Goal: Transaction & Acquisition: Purchase product/service

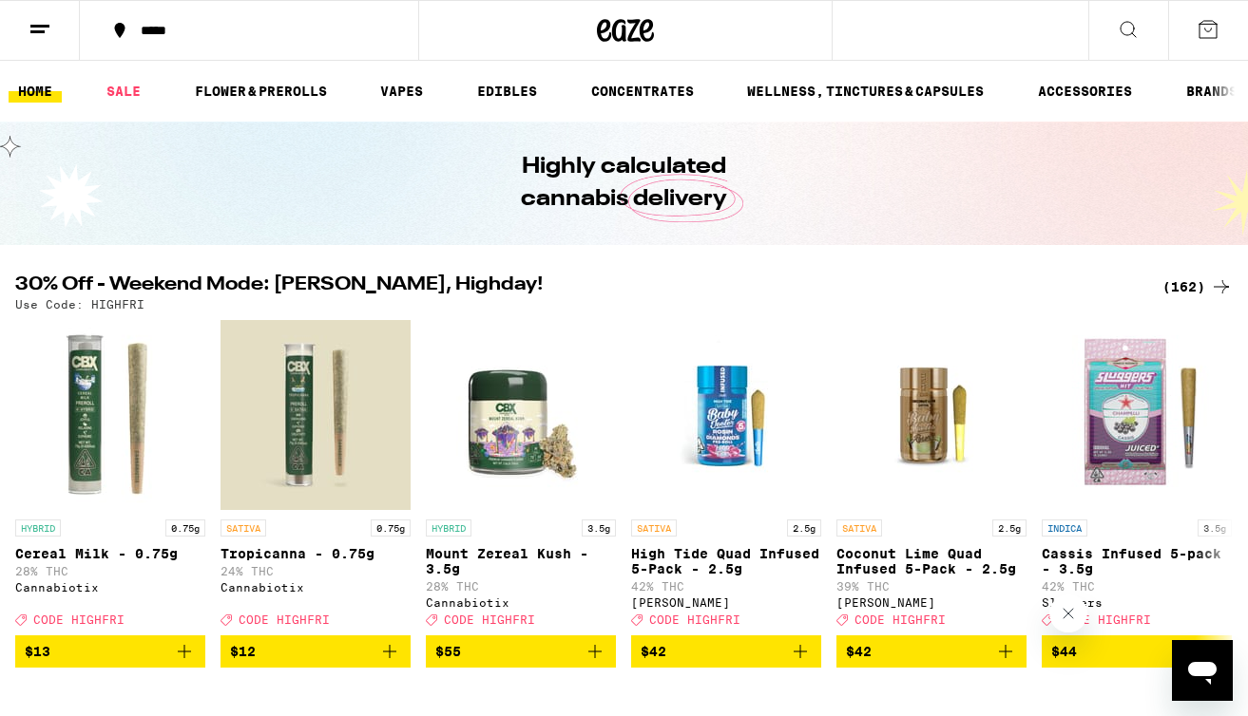
click at [1171, 284] on div "(162)" at bounding box center [1197, 287] width 70 height 23
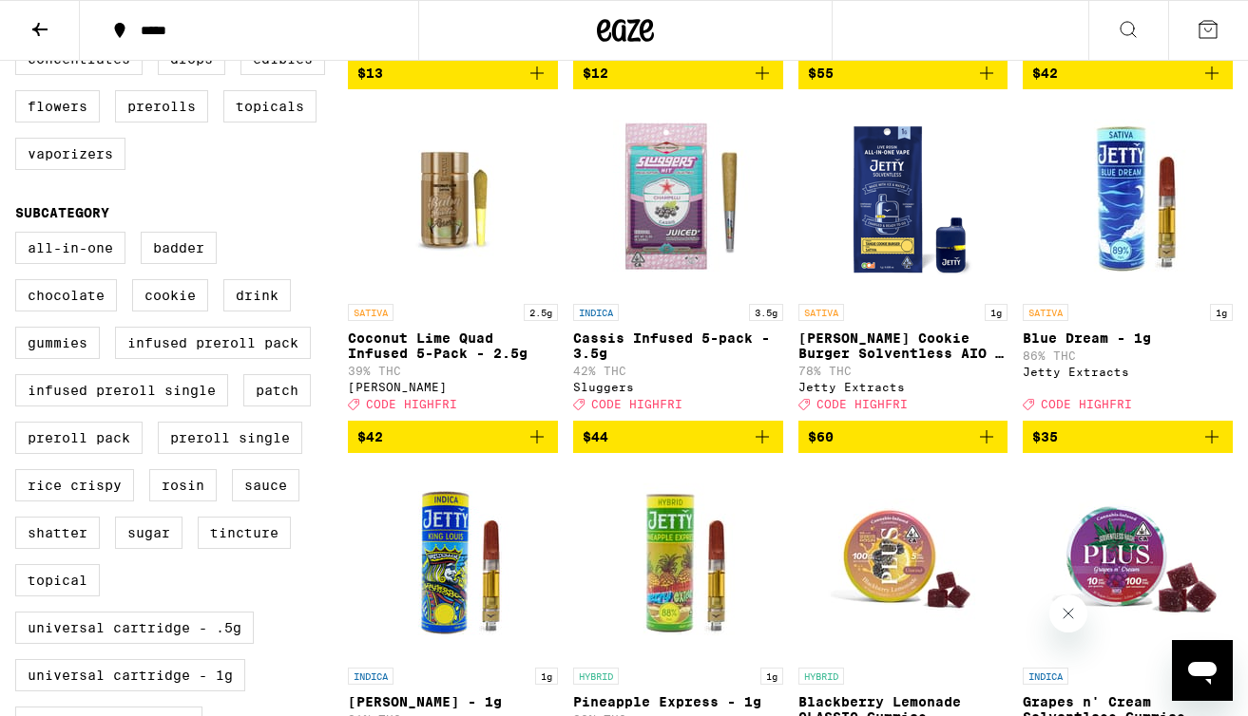
scroll to position [575, 0]
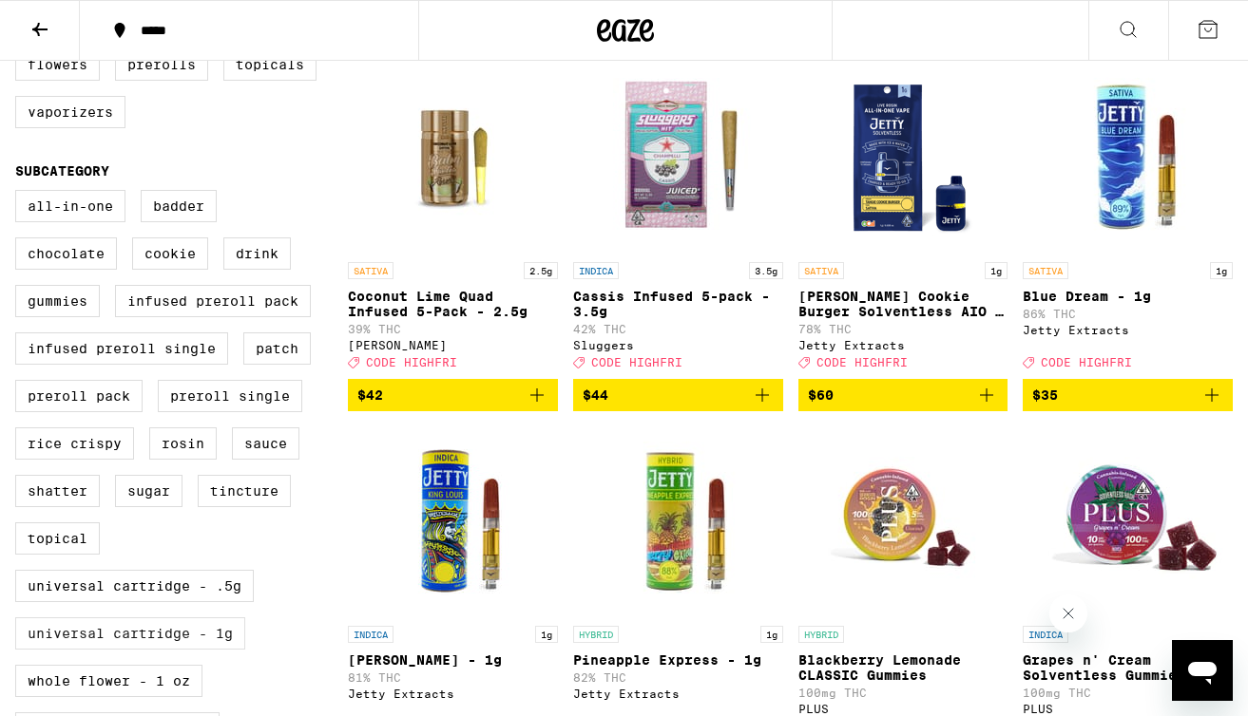
click at [220, 650] on label "Universal Cartridge - 1g" at bounding box center [130, 634] width 230 height 32
click at [20, 194] on input "Universal Cartridge - 1g" at bounding box center [19, 193] width 1 height 1
checkbox input "true"
